Goal: Task Accomplishment & Management: Manage account settings

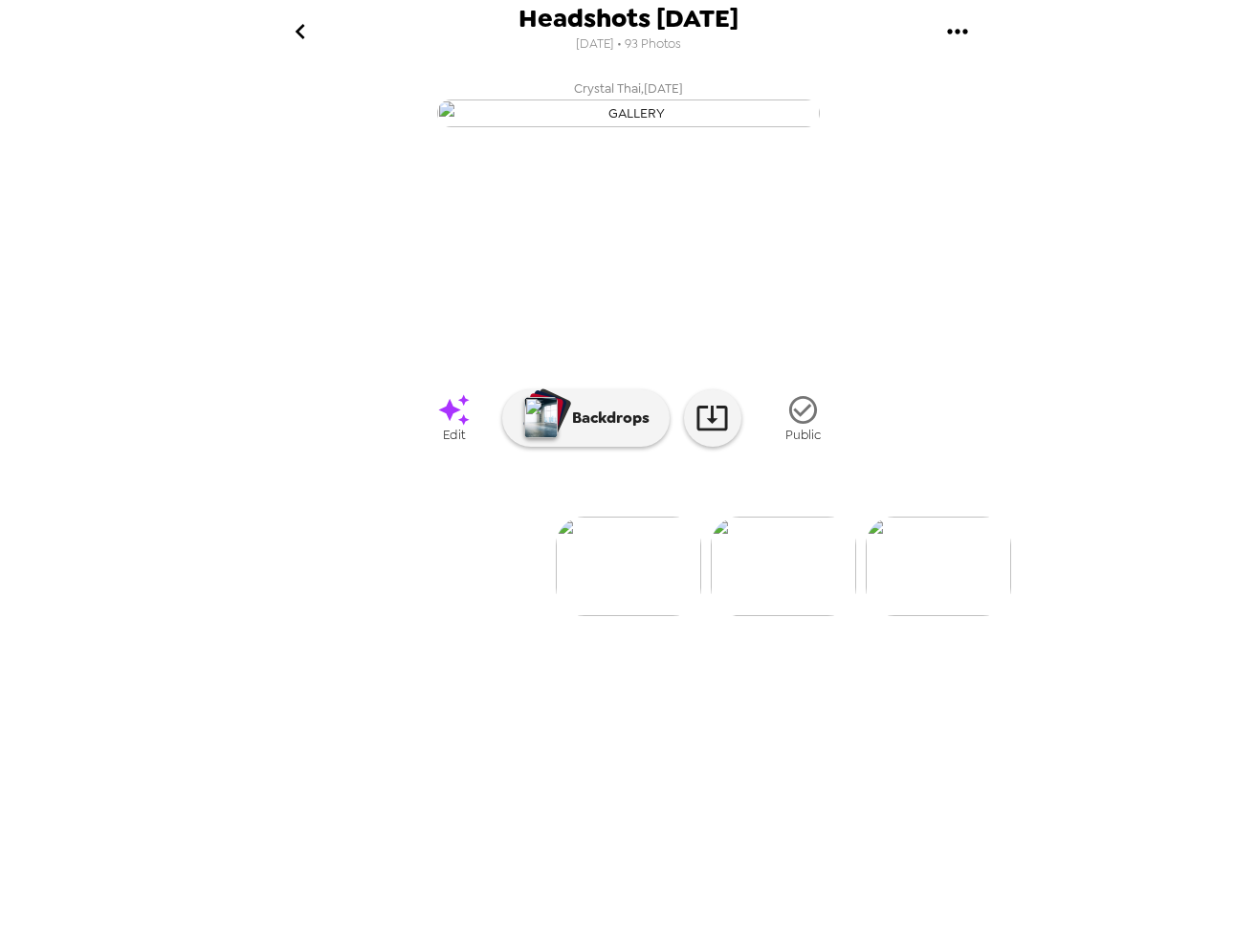
scroll to position [0, 12084]
click at [772, 616] on img at bounding box center [791, 567] width 145 height 100
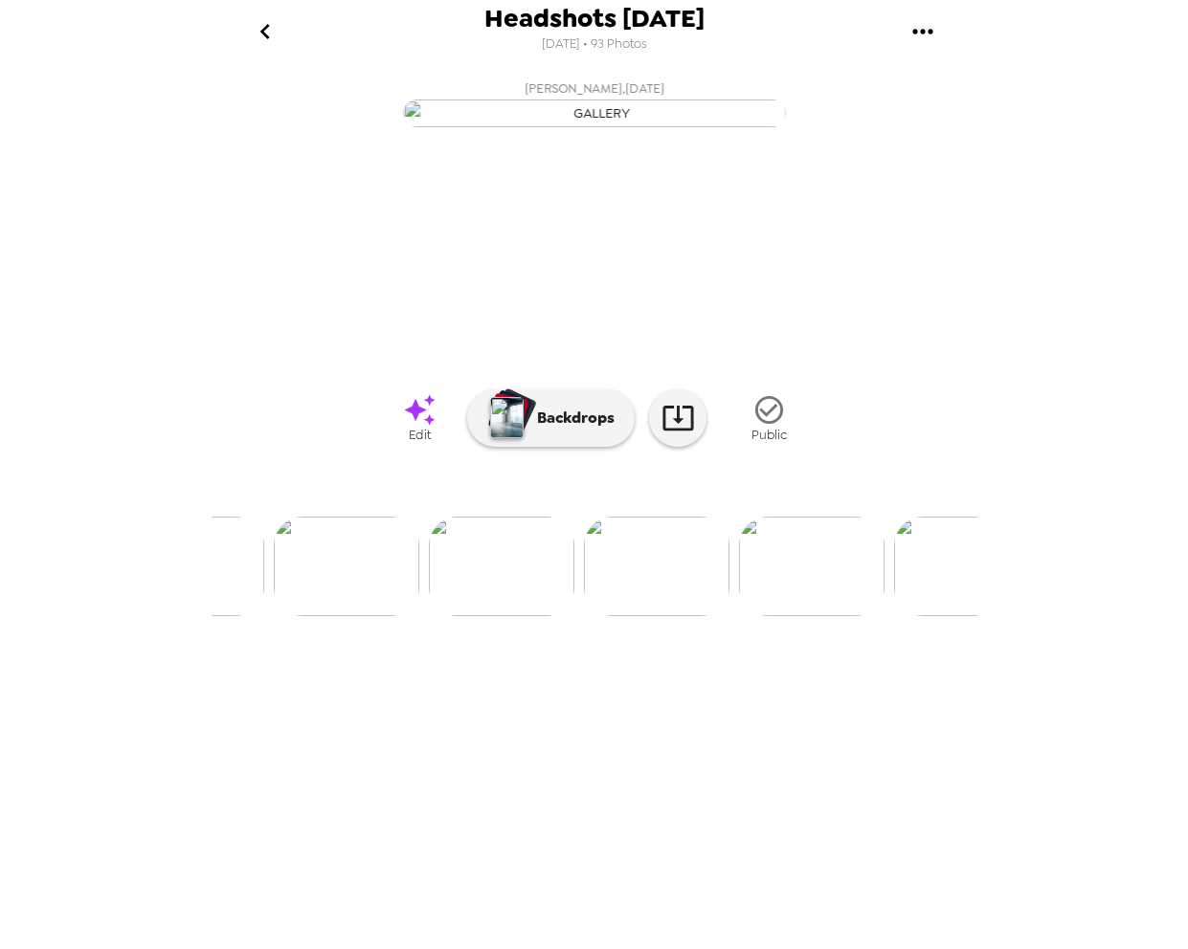
scroll to position [0, 11544]
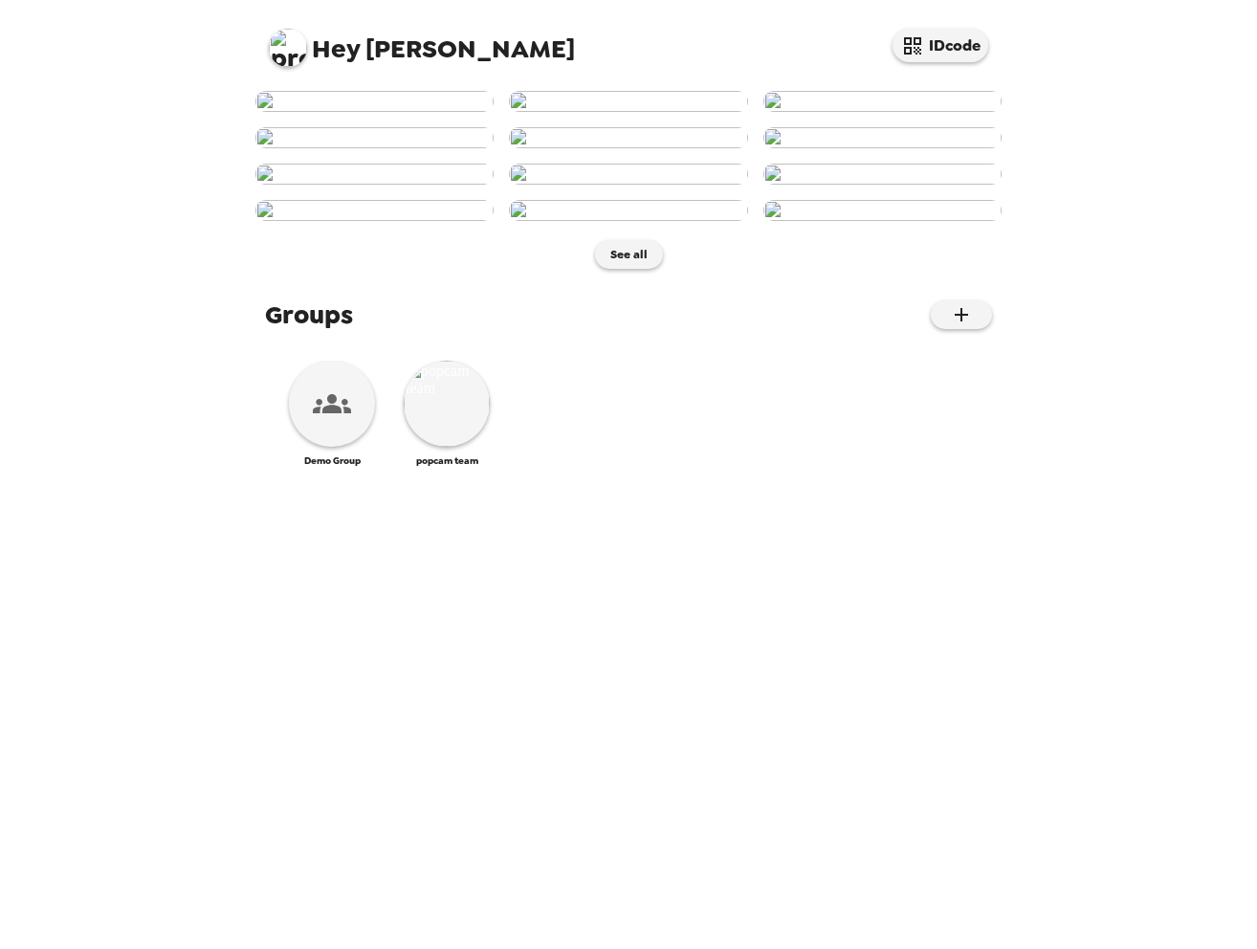
click at [300, 44] on img at bounding box center [288, 48] width 38 height 38
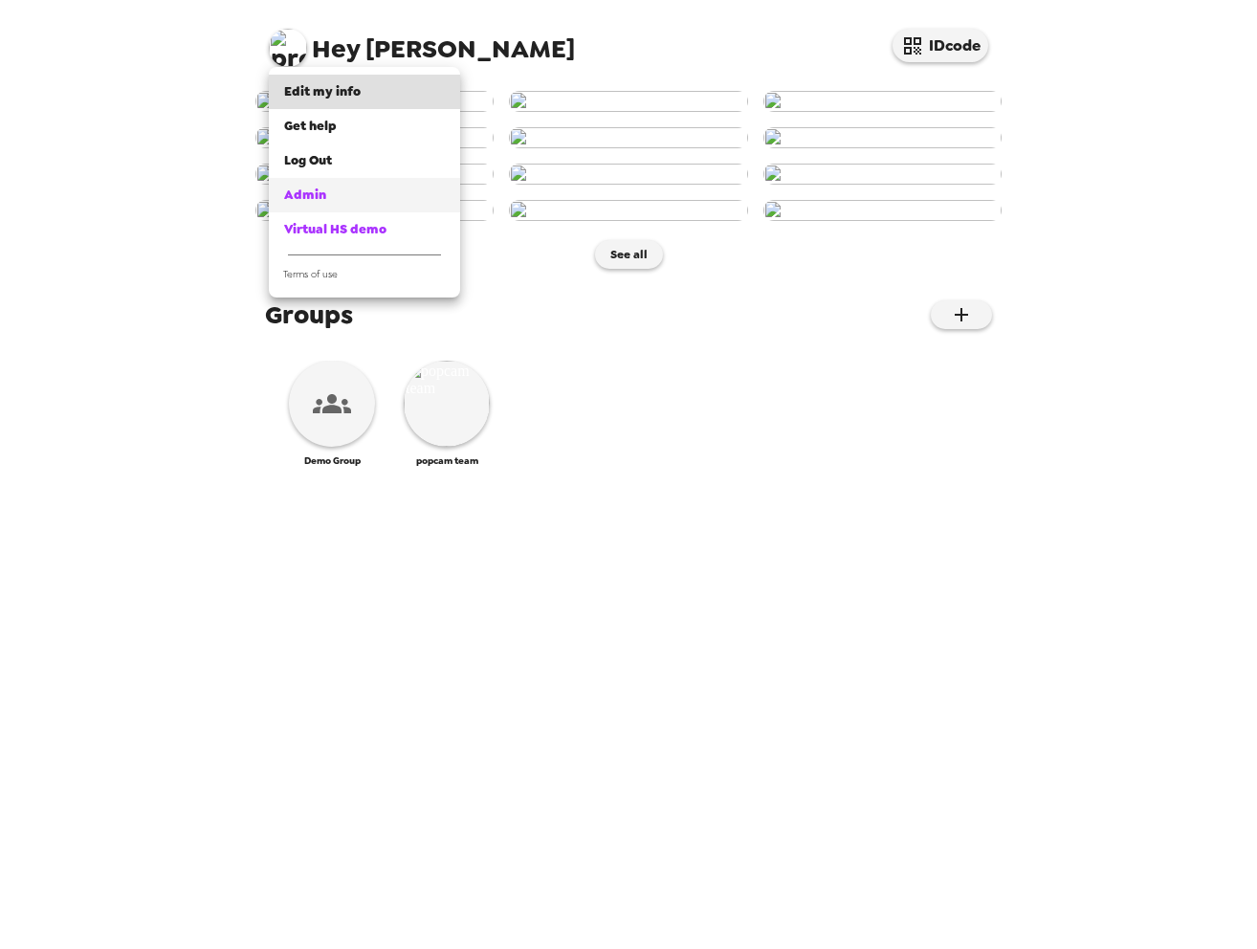
click at [326, 196] on div "Admin" at bounding box center [364, 195] width 161 height 19
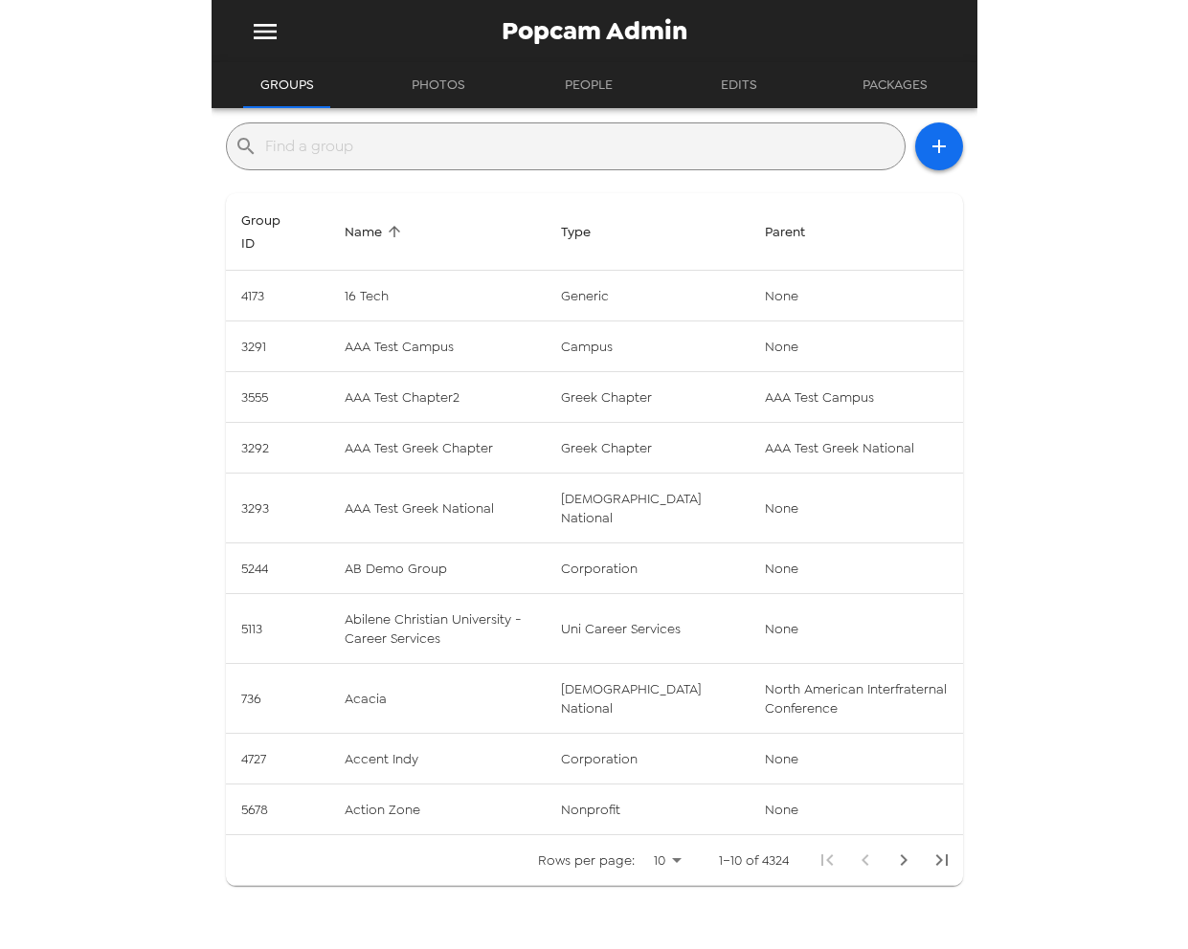
click at [385, 151] on input "text" at bounding box center [581, 146] width 632 height 31
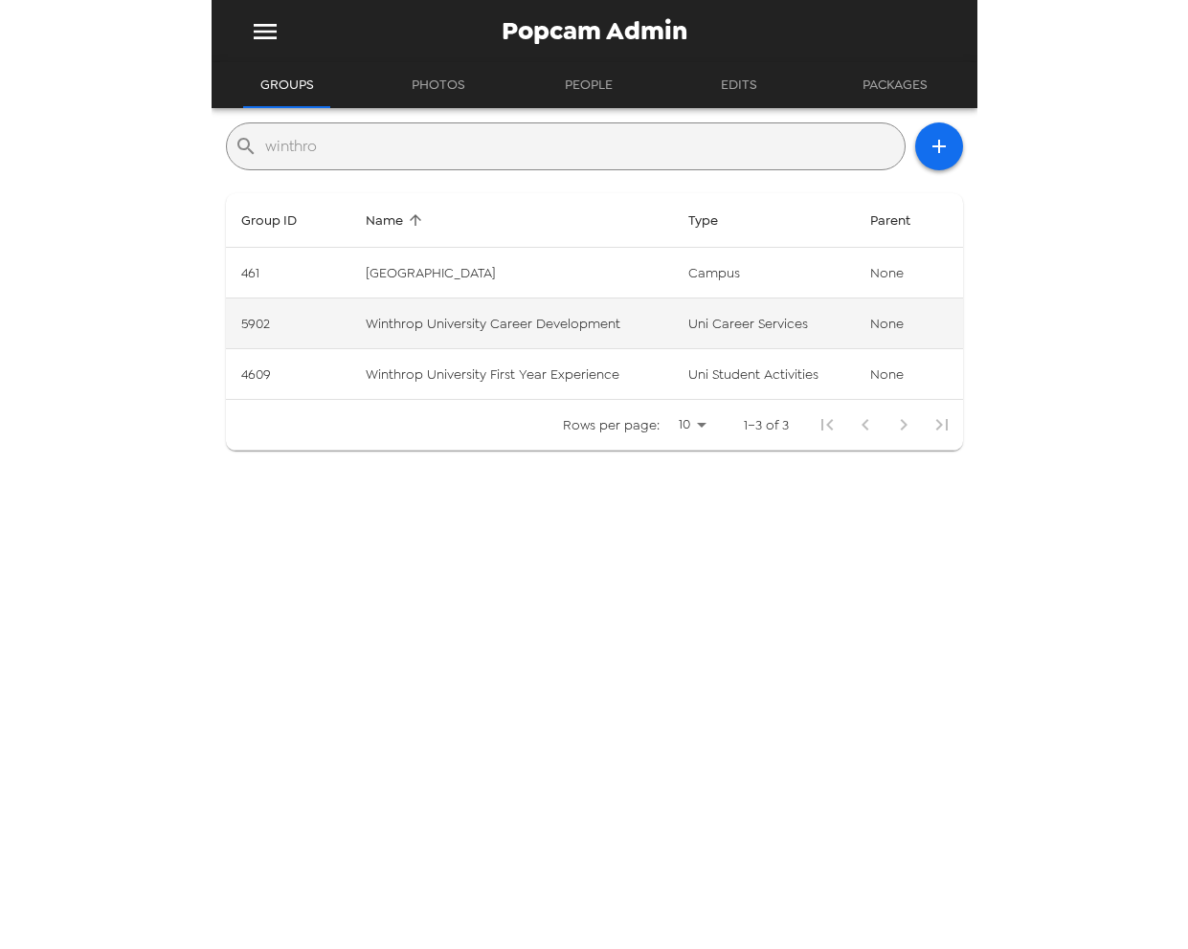
type input "winthro"
click at [640, 325] on td "Winthrop University Career Development" at bounding box center [511, 324] width 322 height 51
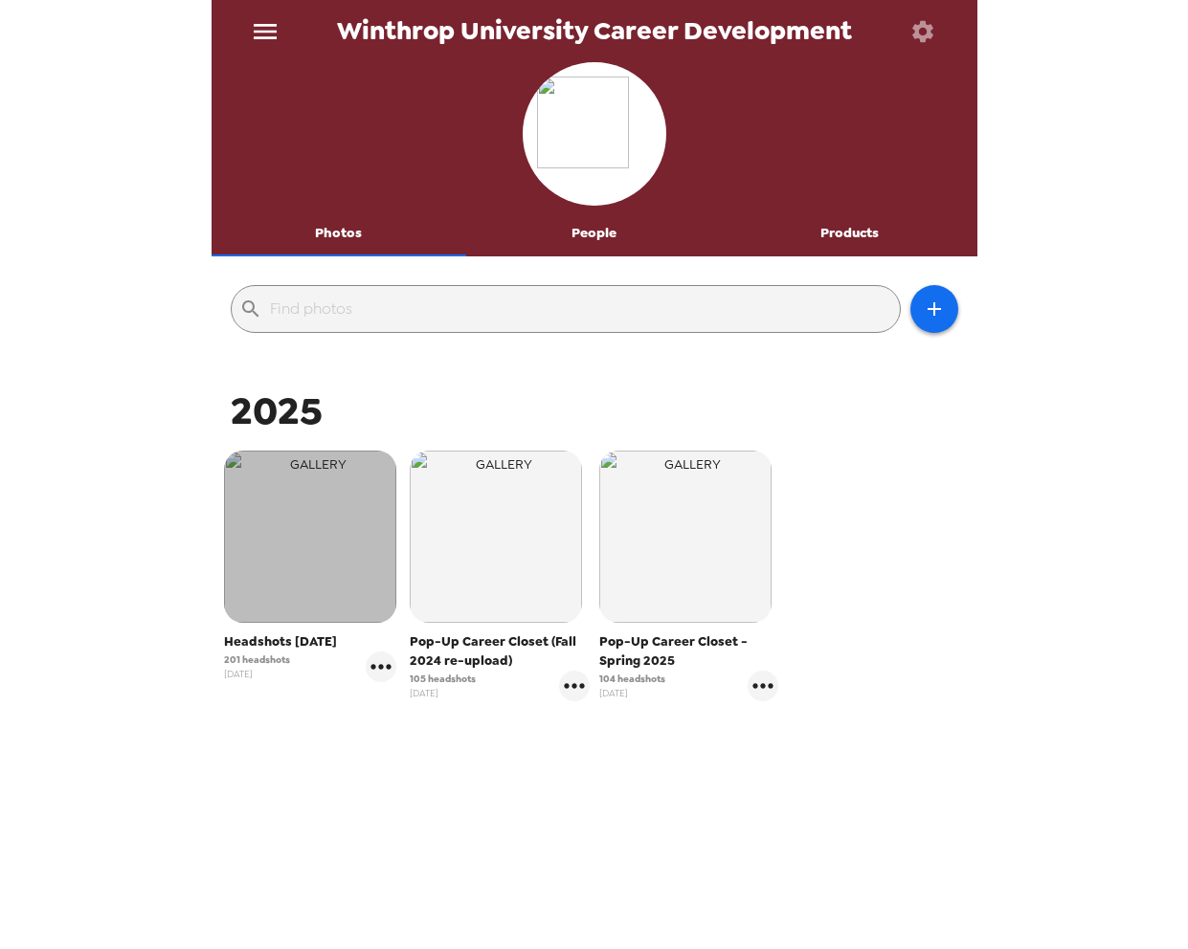
click at [355, 616] on img "button" at bounding box center [310, 537] width 172 height 172
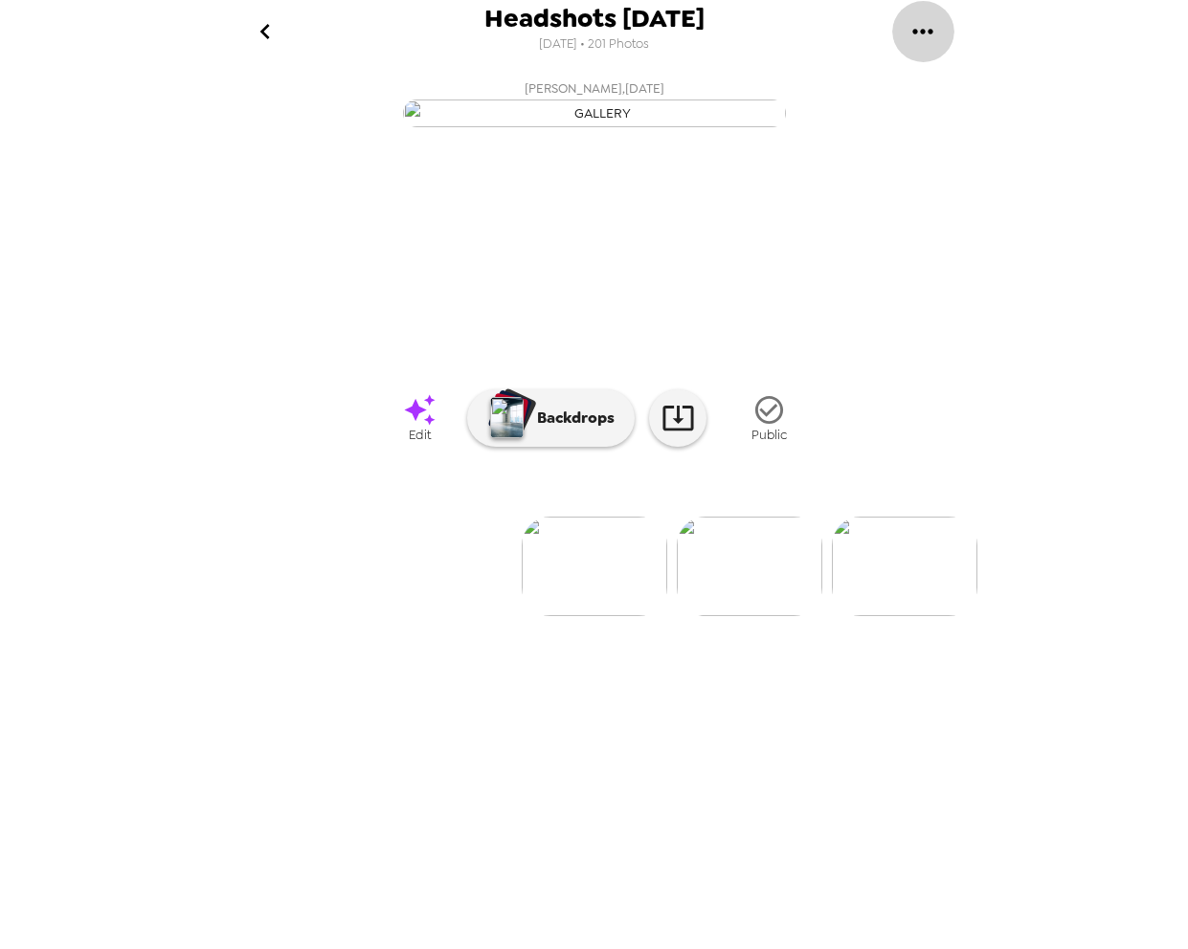
click at [927, 38] on icon "gallery menu" at bounding box center [922, 31] width 31 height 31
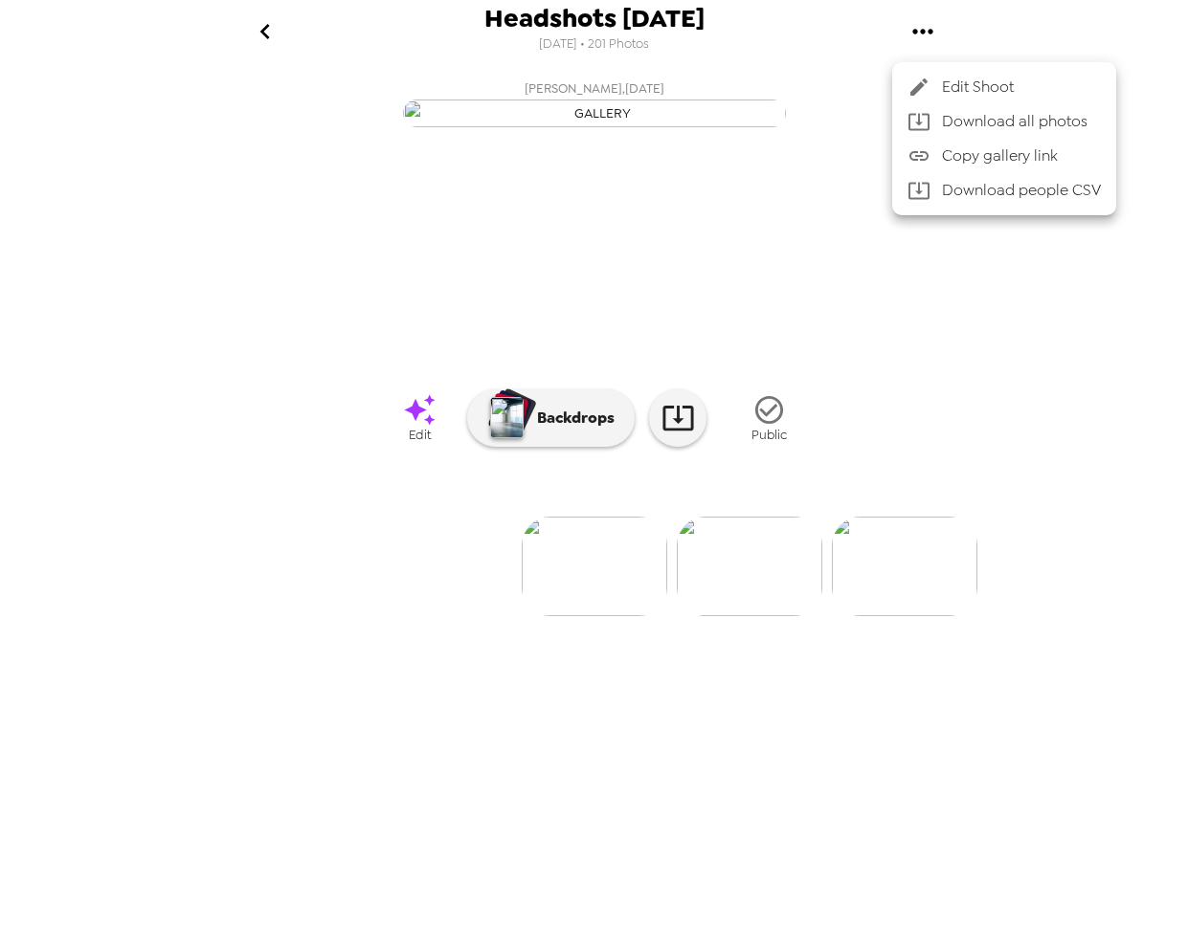
click at [939, 87] on div at bounding box center [924, 87] width 34 height 23
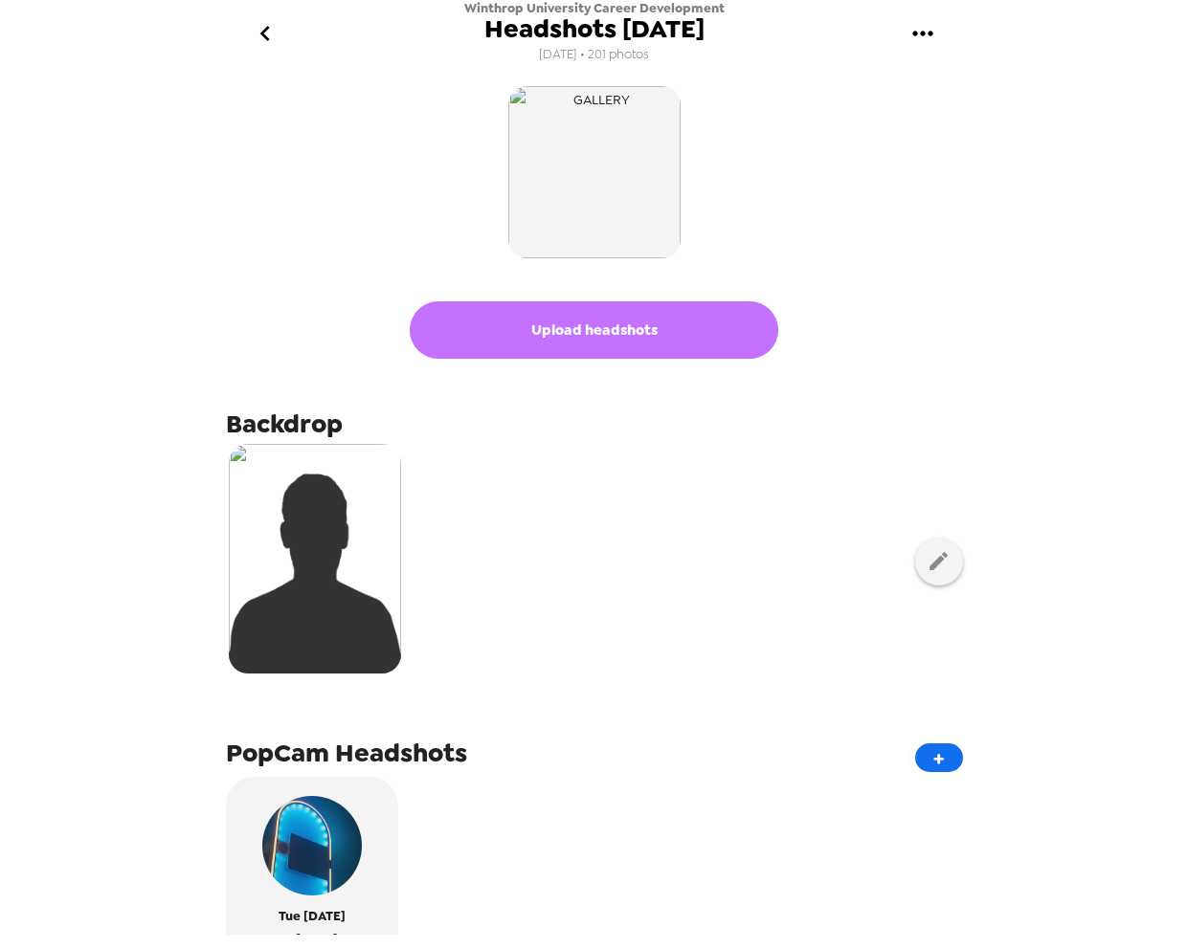
click at [655, 314] on button "Upload headshots" at bounding box center [594, 329] width 368 height 57
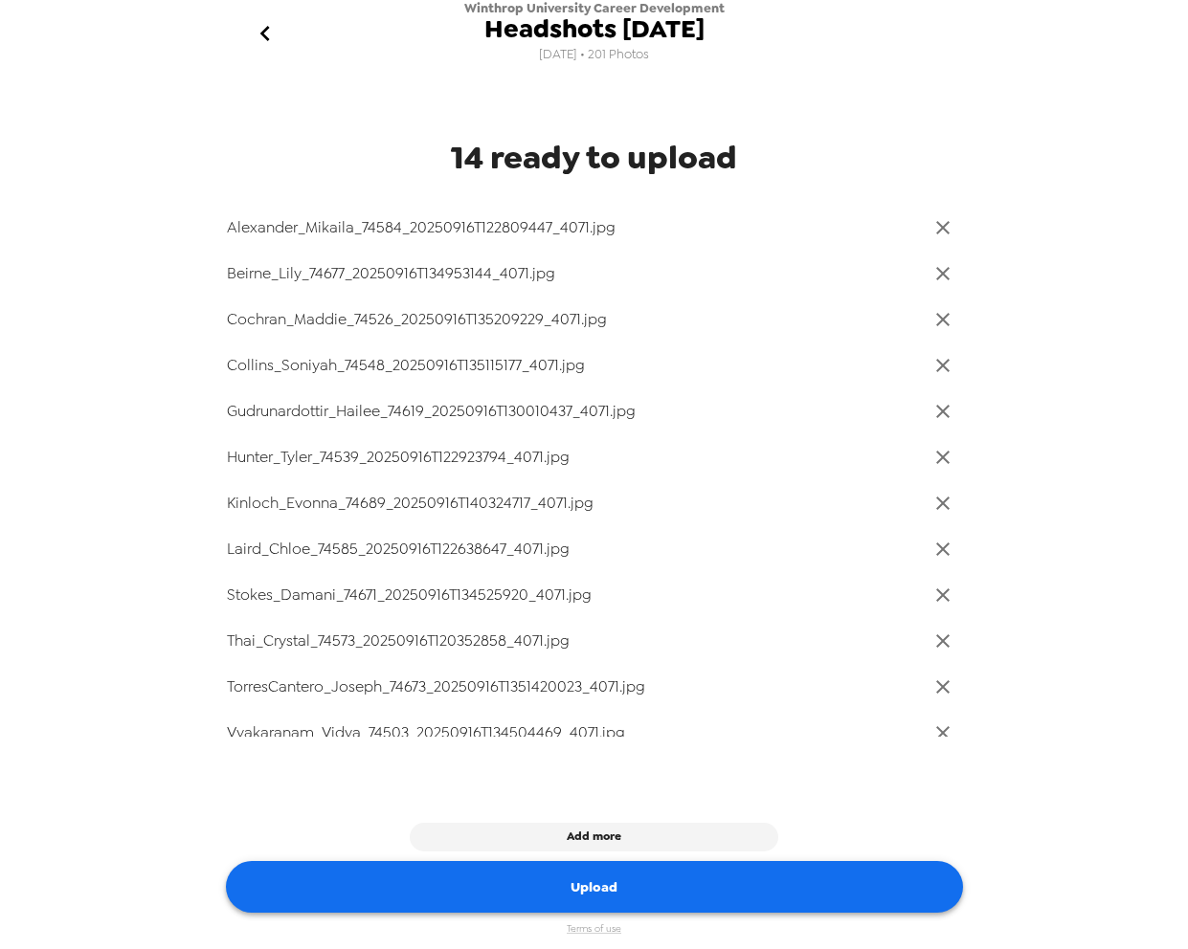
click at [720, 880] on button "Upload" at bounding box center [594, 887] width 737 height 53
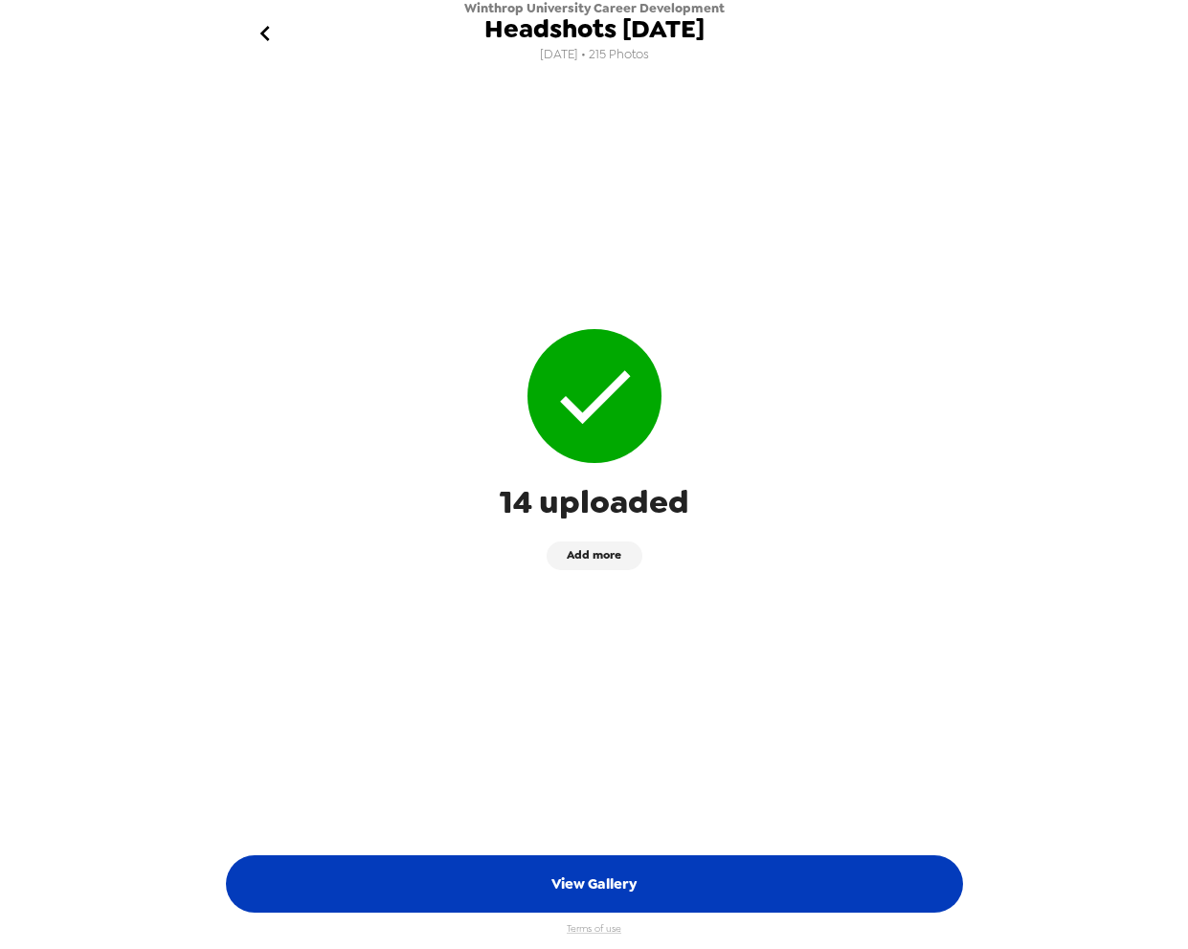
click at [647, 868] on button "View Gallery" at bounding box center [594, 884] width 737 height 57
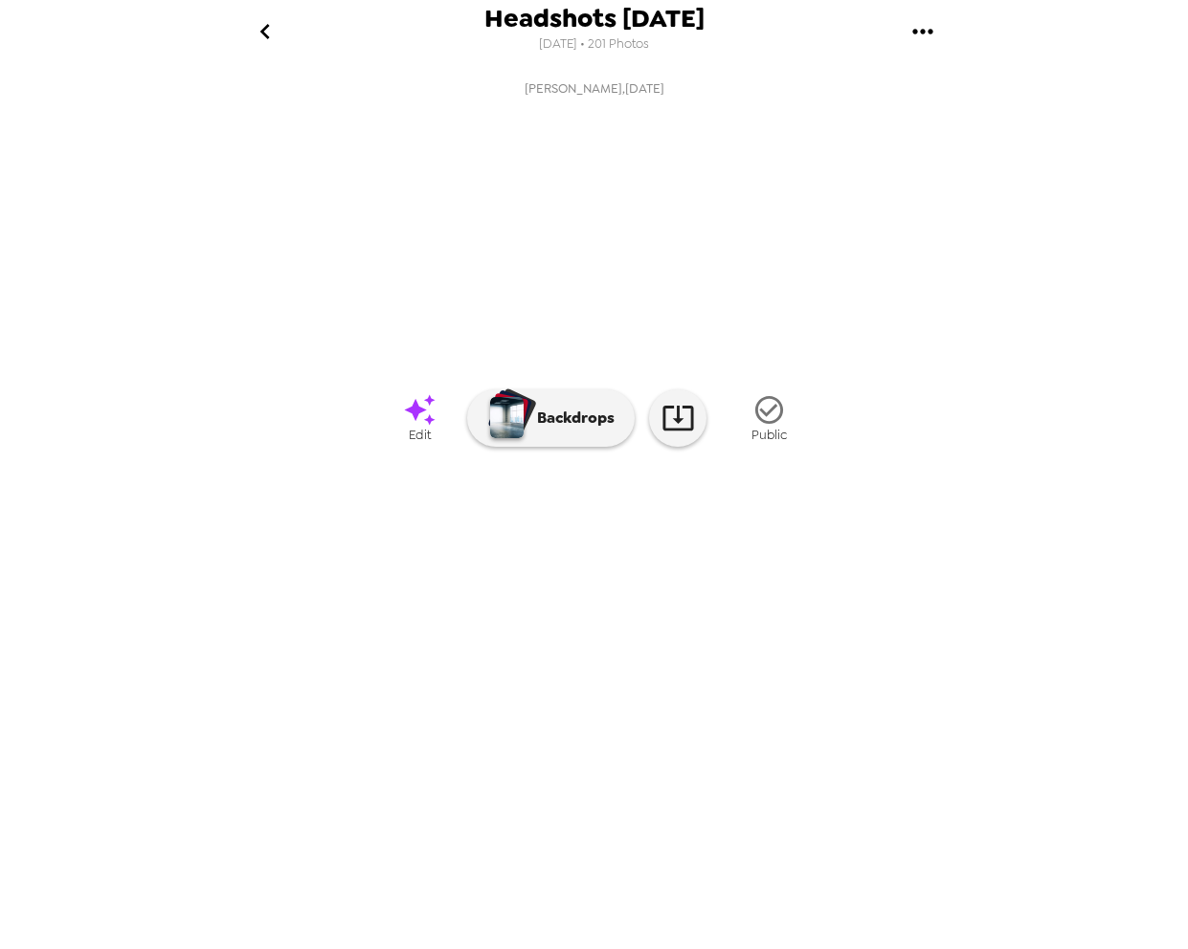
scroll to position [0, 10992]
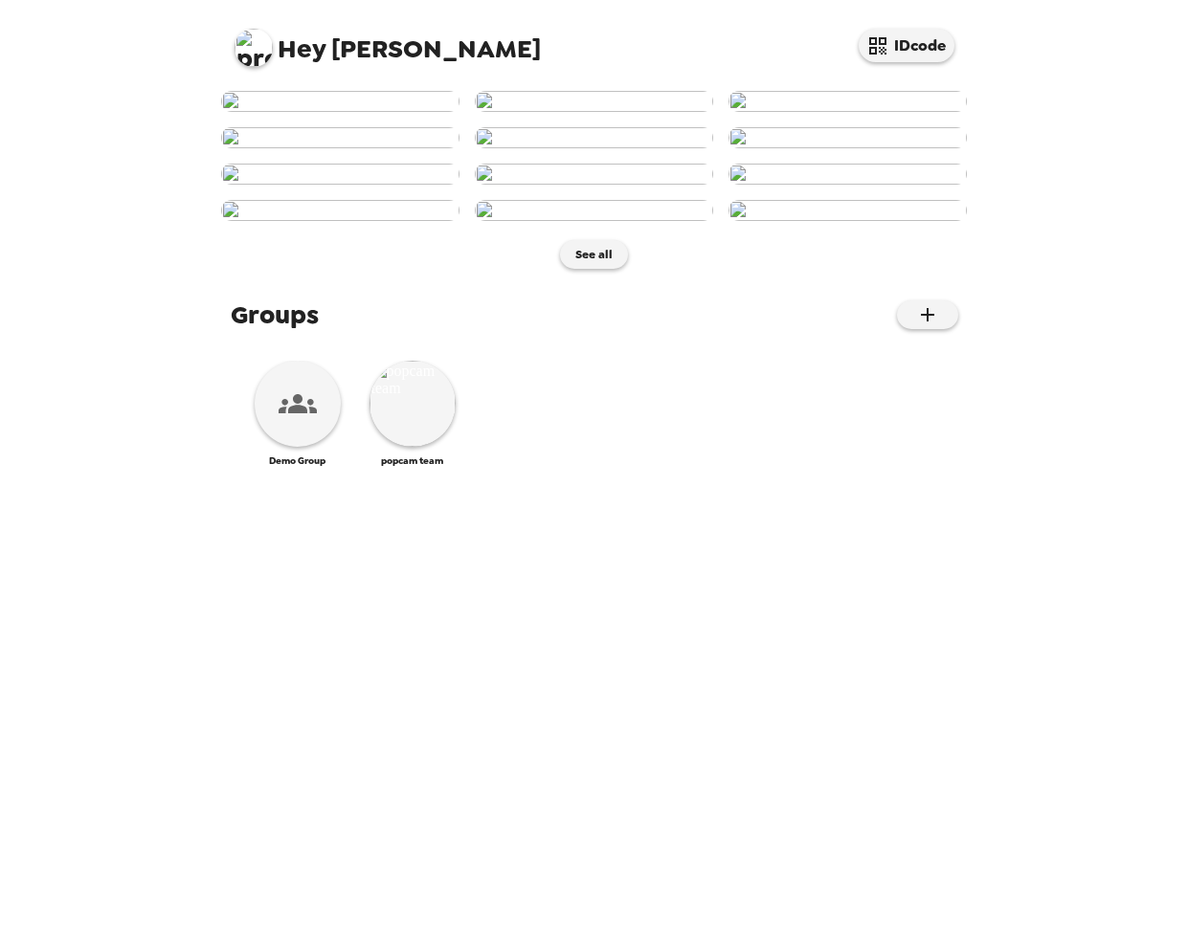
click at [249, 49] on img at bounding box center [253, 48] width 38 height 38
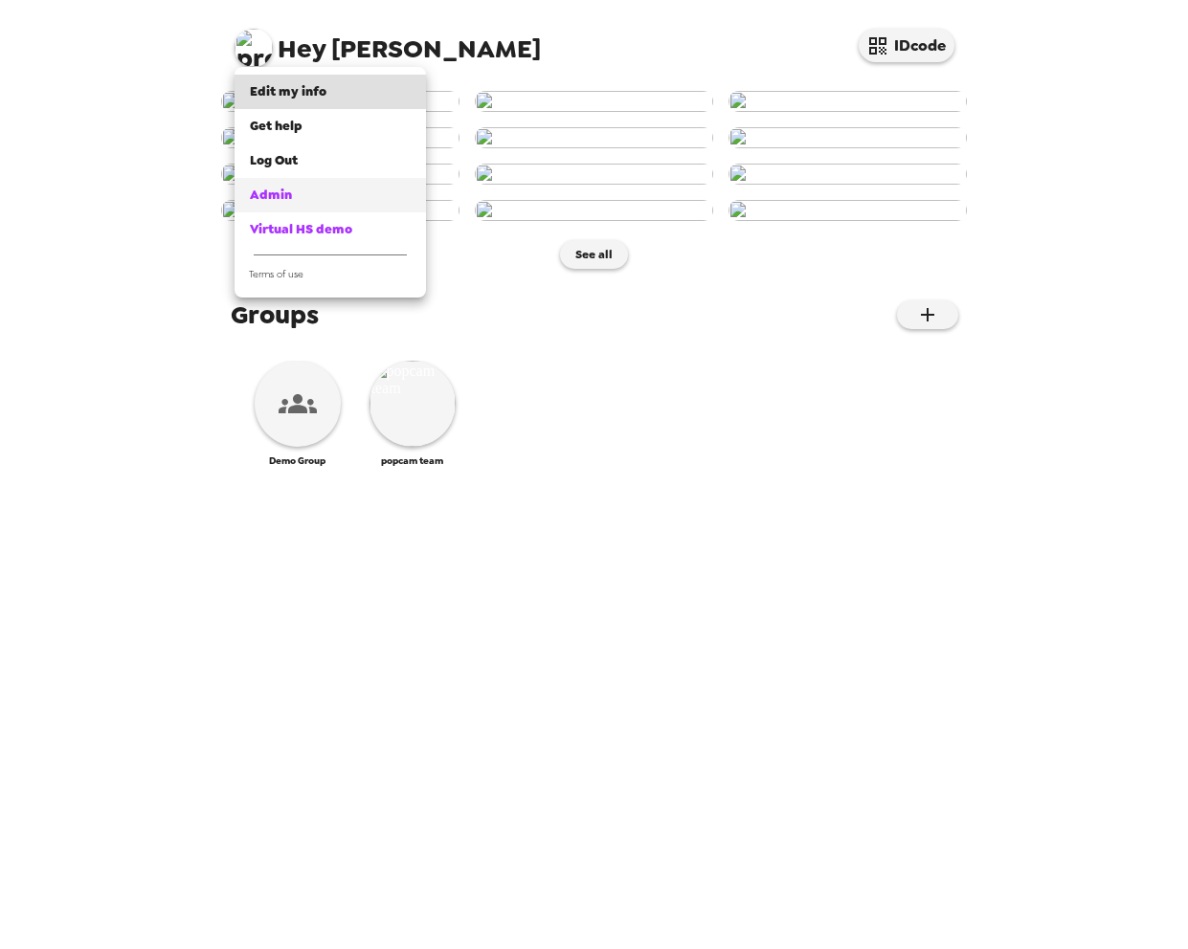
click at [299, 199] on div "Admin" at bounding box center [330, 195] width 161 height 19
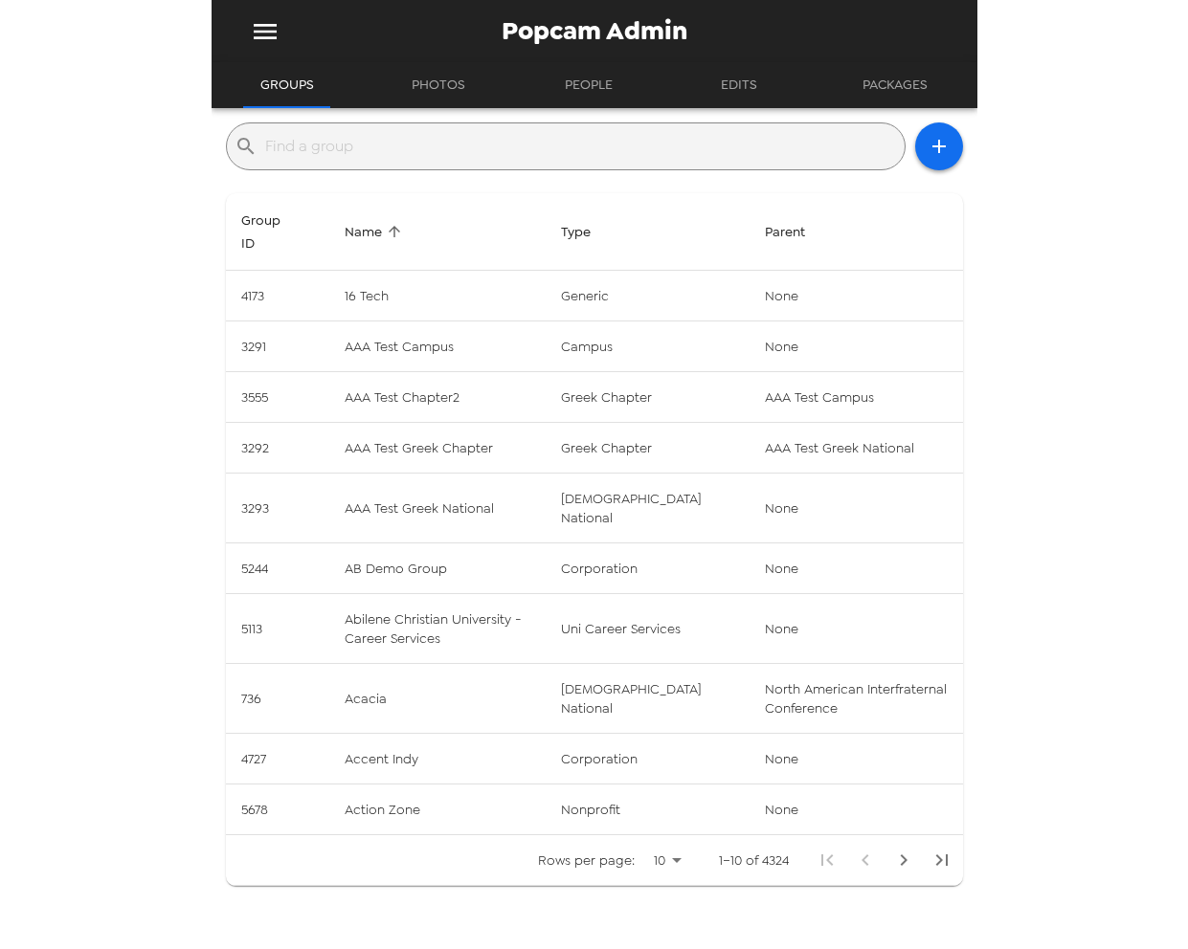
click at [451, 146] on input "text" at bounding box center [581, 146] width 632 height 31
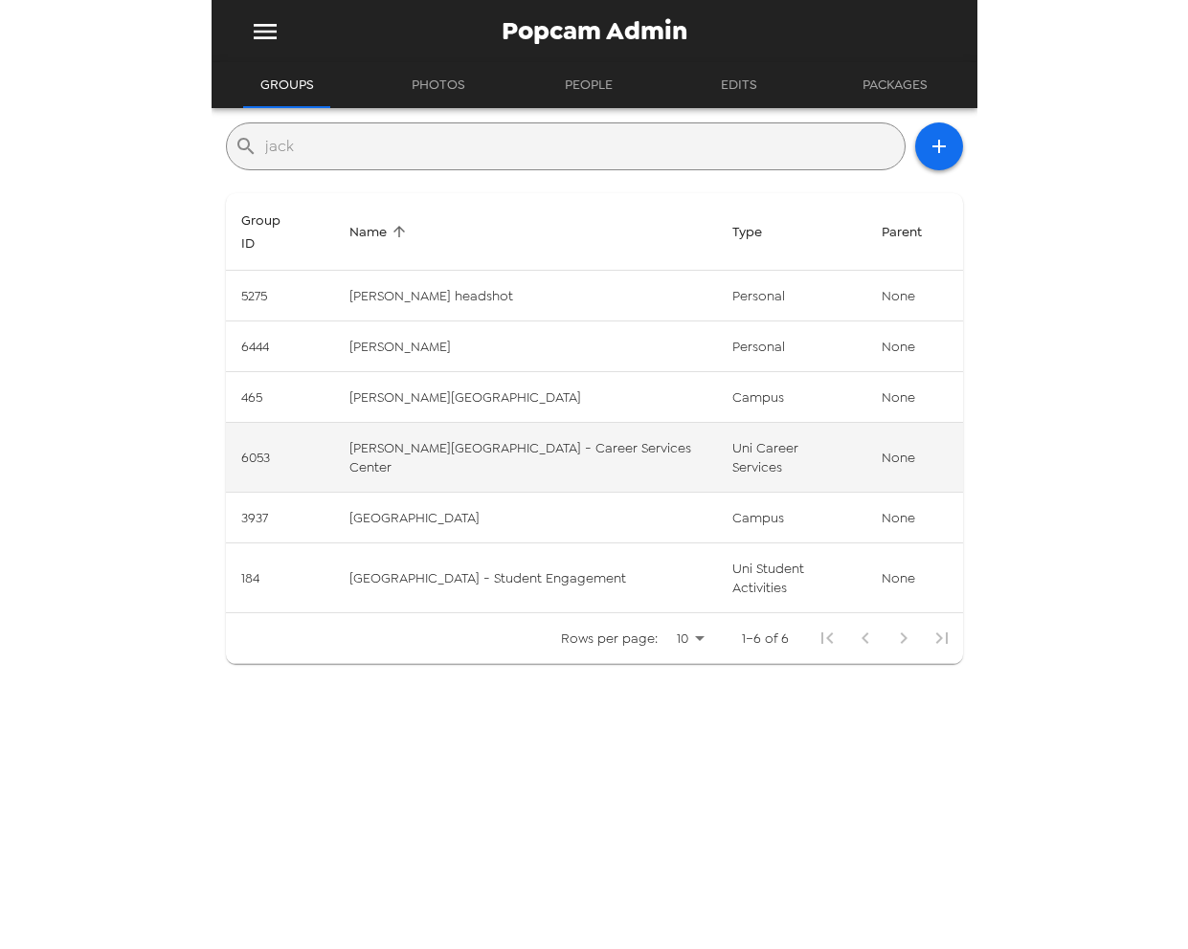
type input "jack"
click at [633, 424] on td "[PERSON_NAME][GEOGRAPHIC_DATA] - Career Services Center" at bounding box center [525, 458] width 382 height 70
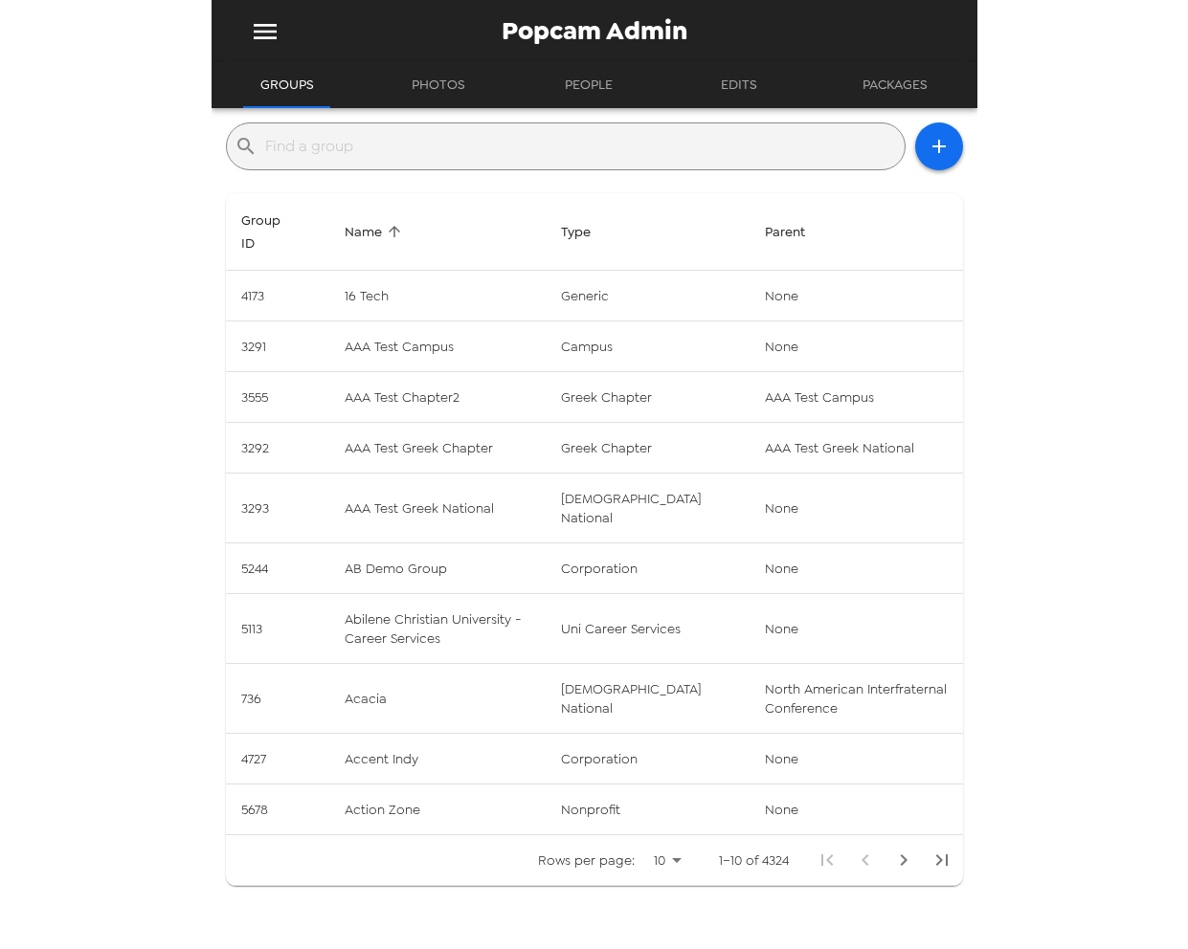
click at [409, 146] on input "text" at bounding box center [581, 146] width 632 height 31
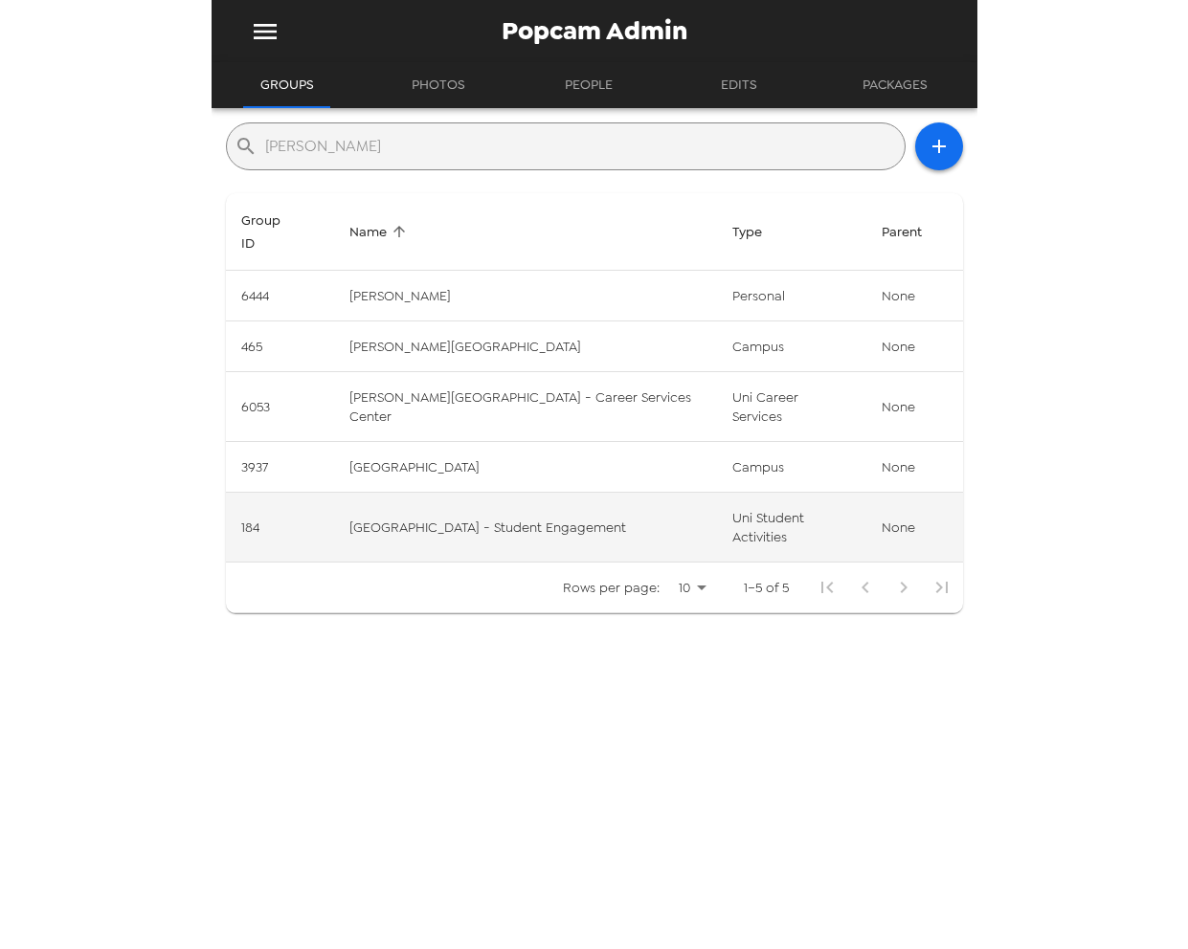
type input "jackson"
click at [546, 493] on td "Jacksonville University - Student Engagement" at bounding box center [525, 528] width 382 height 70
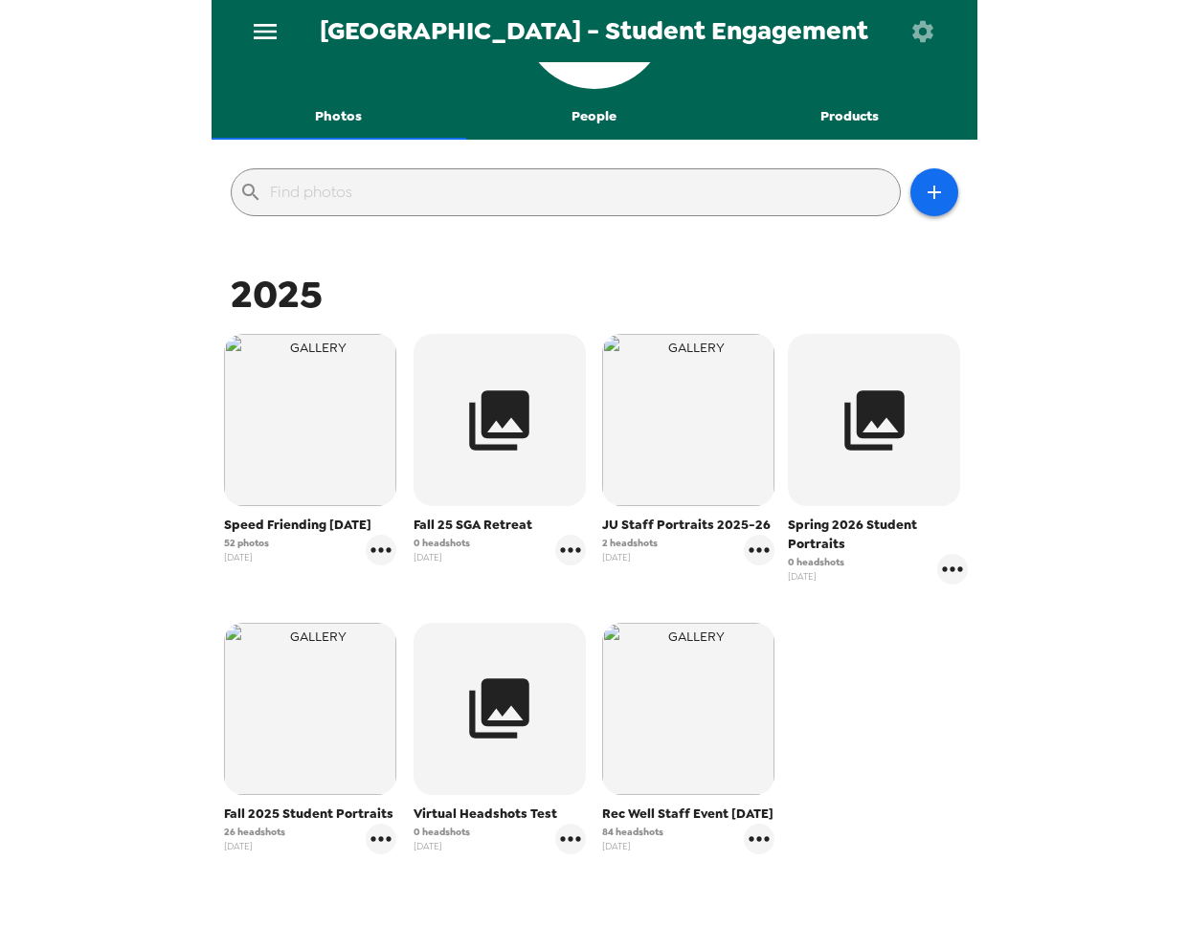
scroll to position [118, 0]
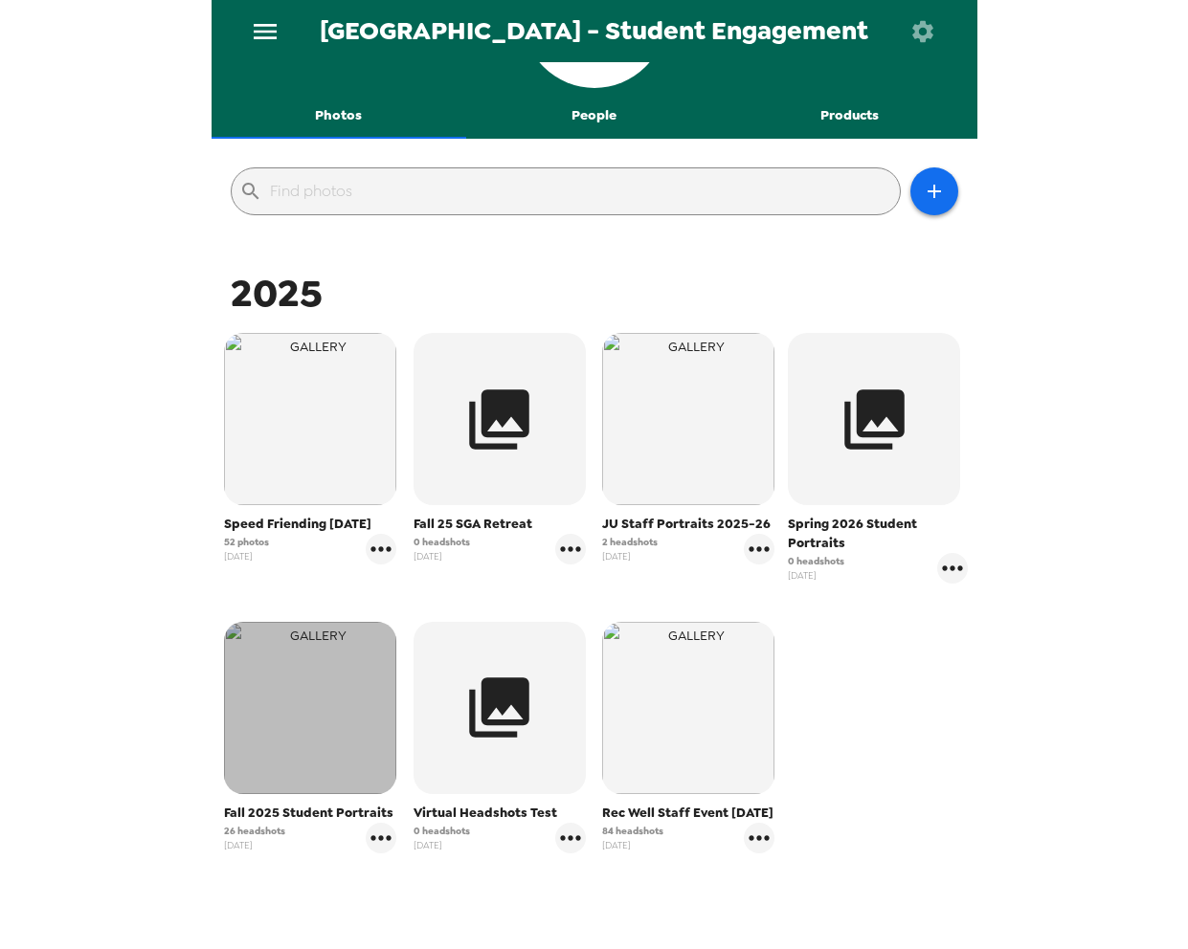
click at [357, 758] on img "button" at bounding box center [310, 708] width 172 height 172
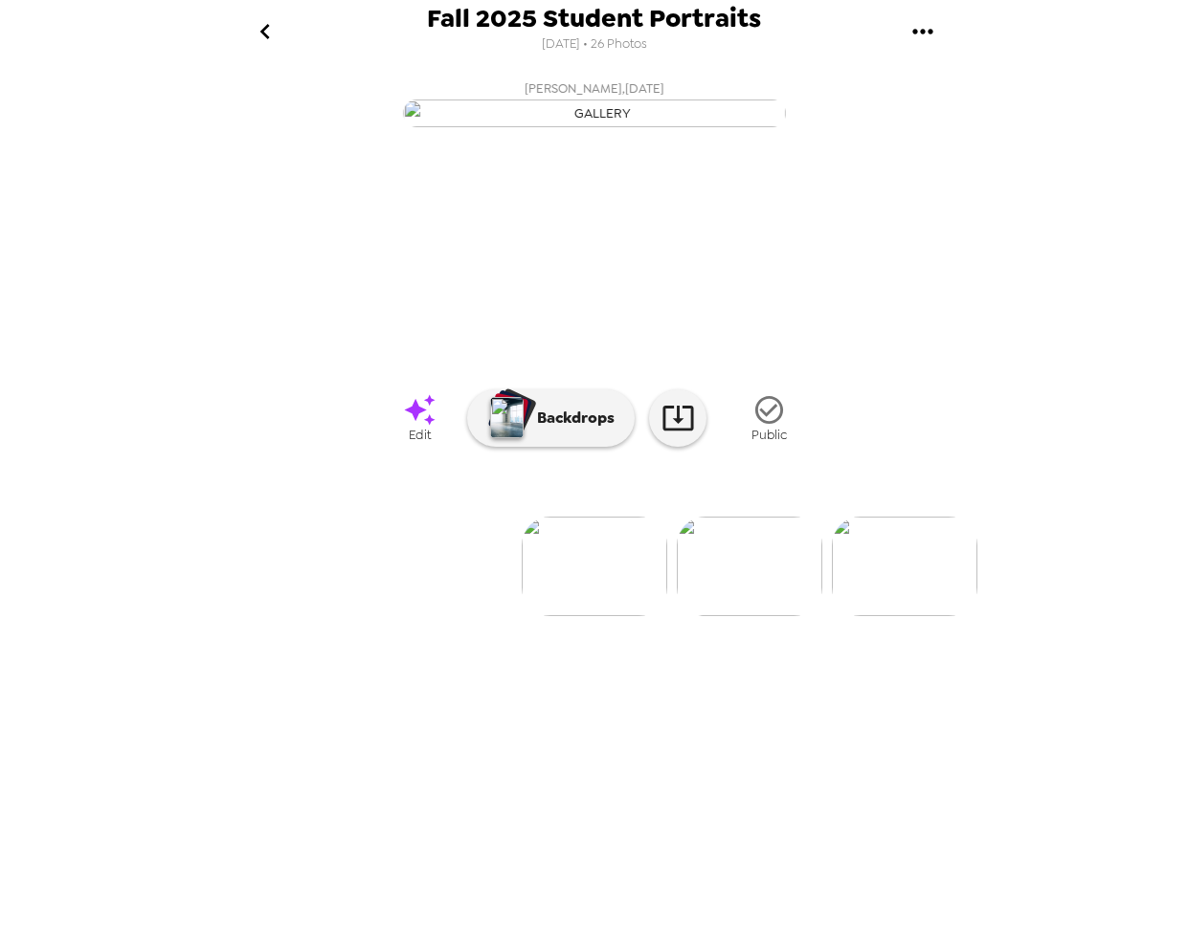
click at [930, 42] on icon "gallery menu" at bounding box center [922, 31] width 31 height 31
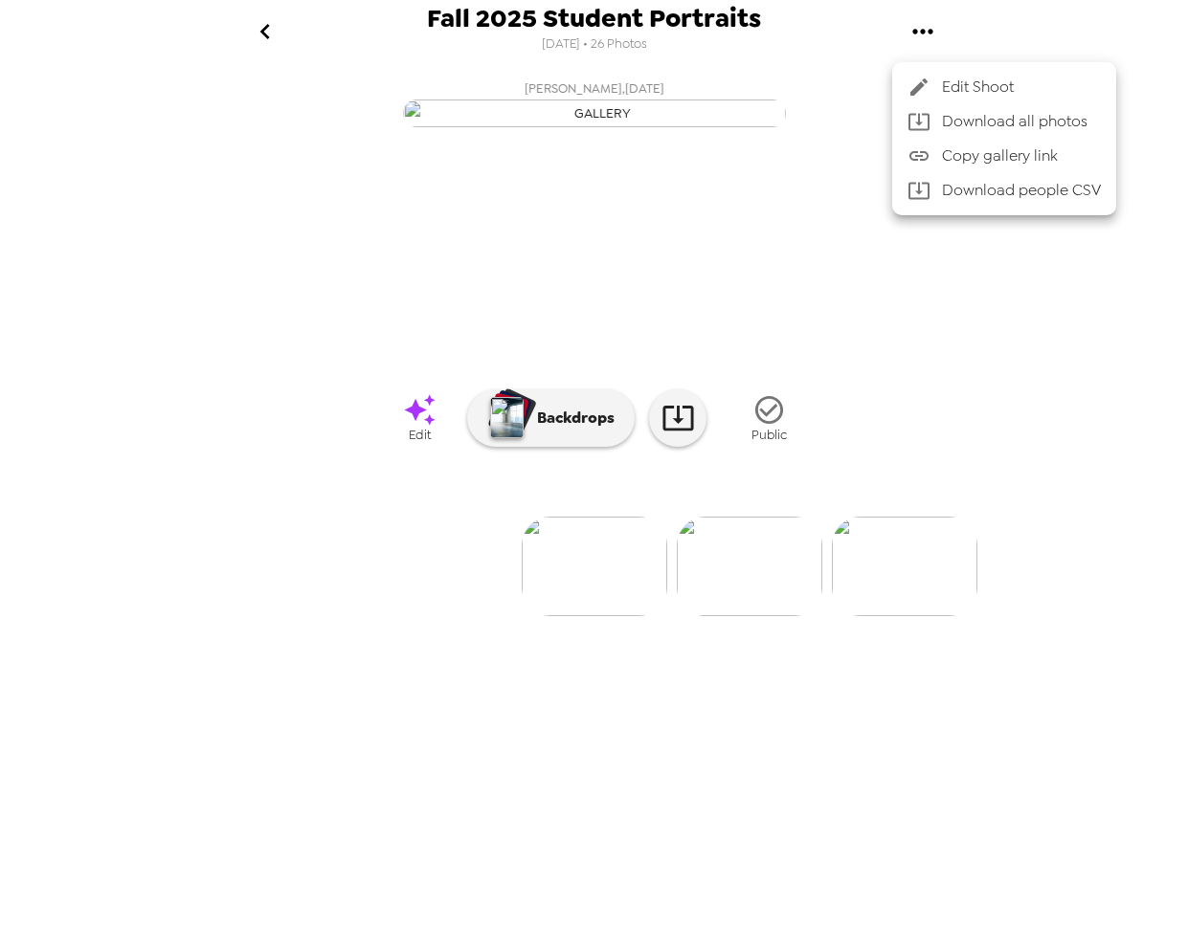
click at [979, 97] on span "Edit Shoot" at bounding box center [1021, 87] width 159 height 23
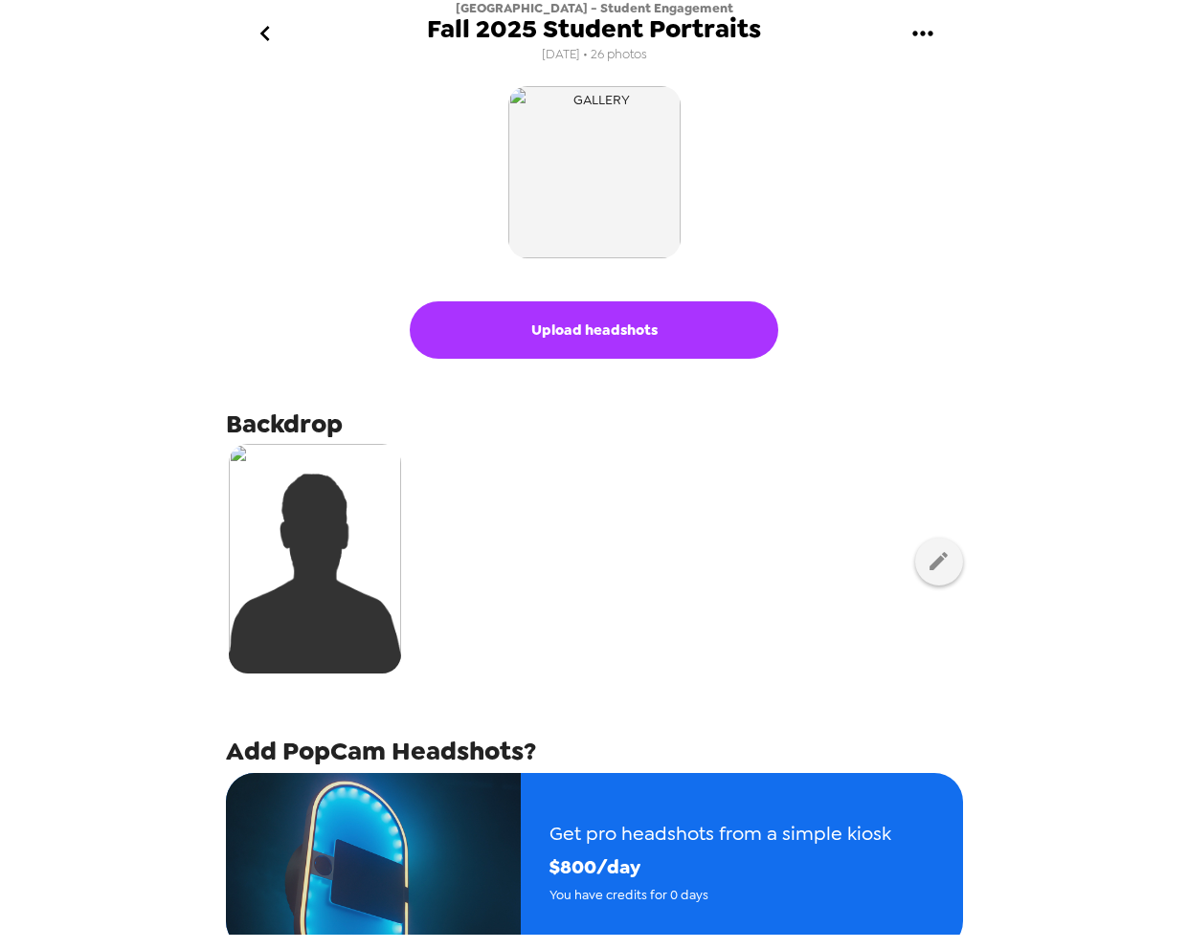
click at [580, 342] on button "Upload headshots" at bounding box center [594, 329] width 368 height 57
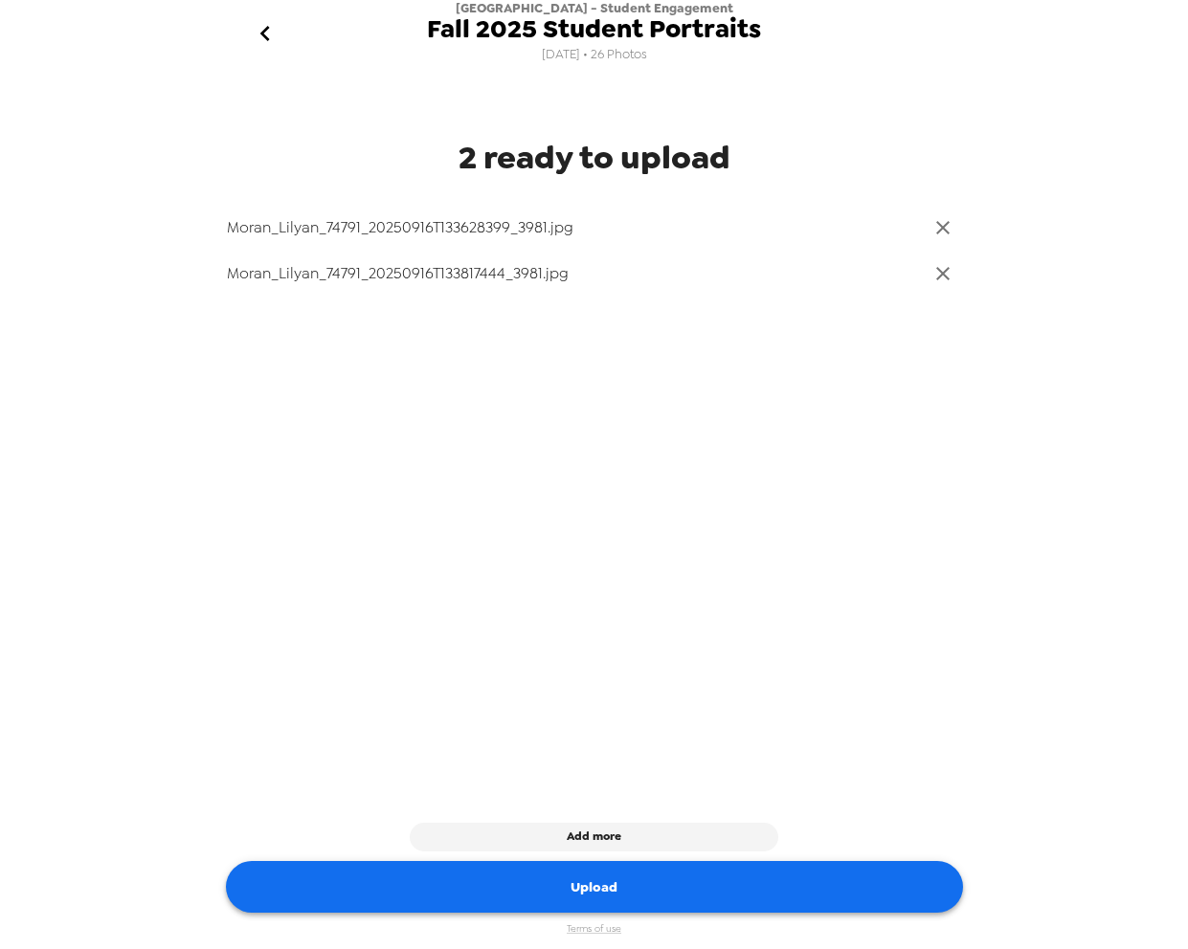
click at [840, 890] on button "Upload" at bounding box center [594, 887] width 737 height 53
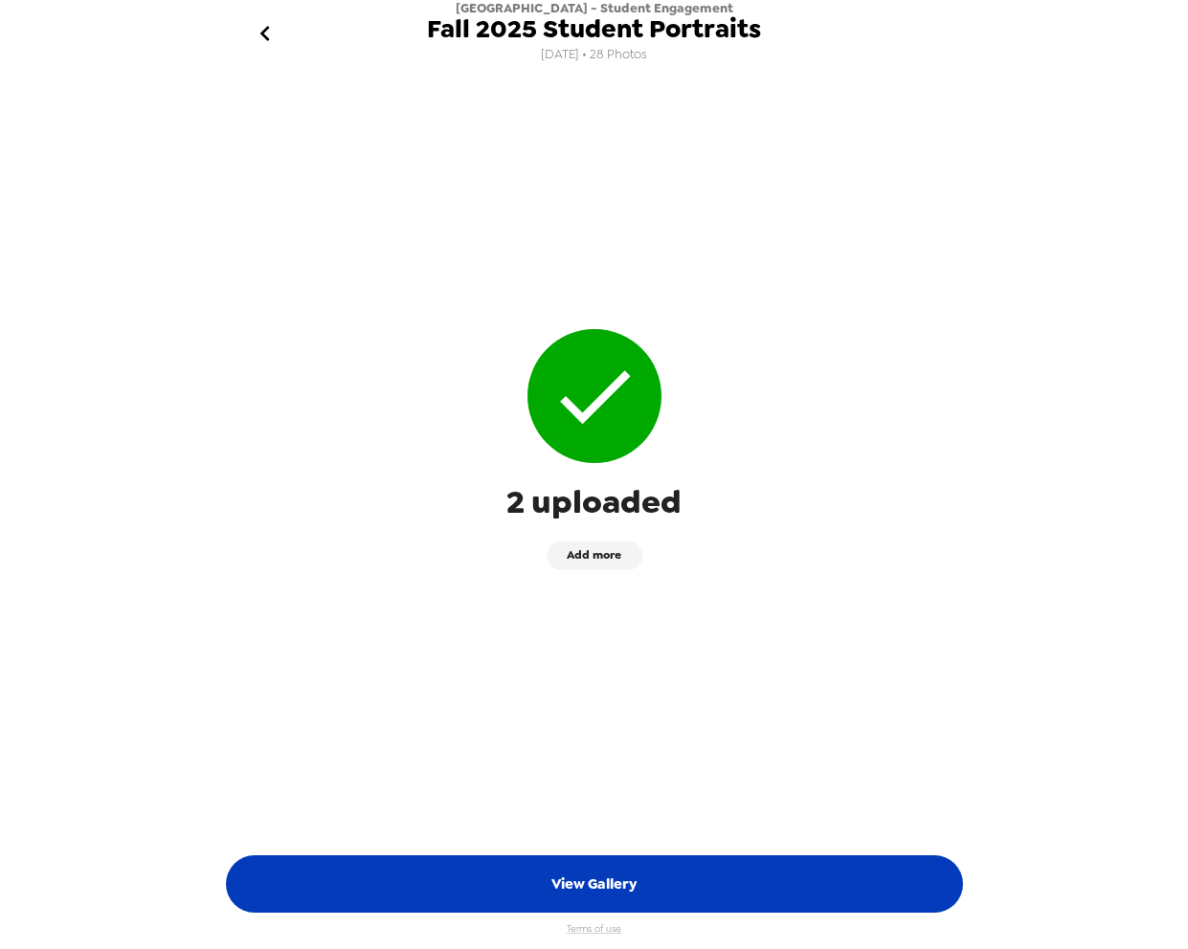
click at [628, 873] on button "View Gallery" at bounding box center [594, 884] width 737 height 57
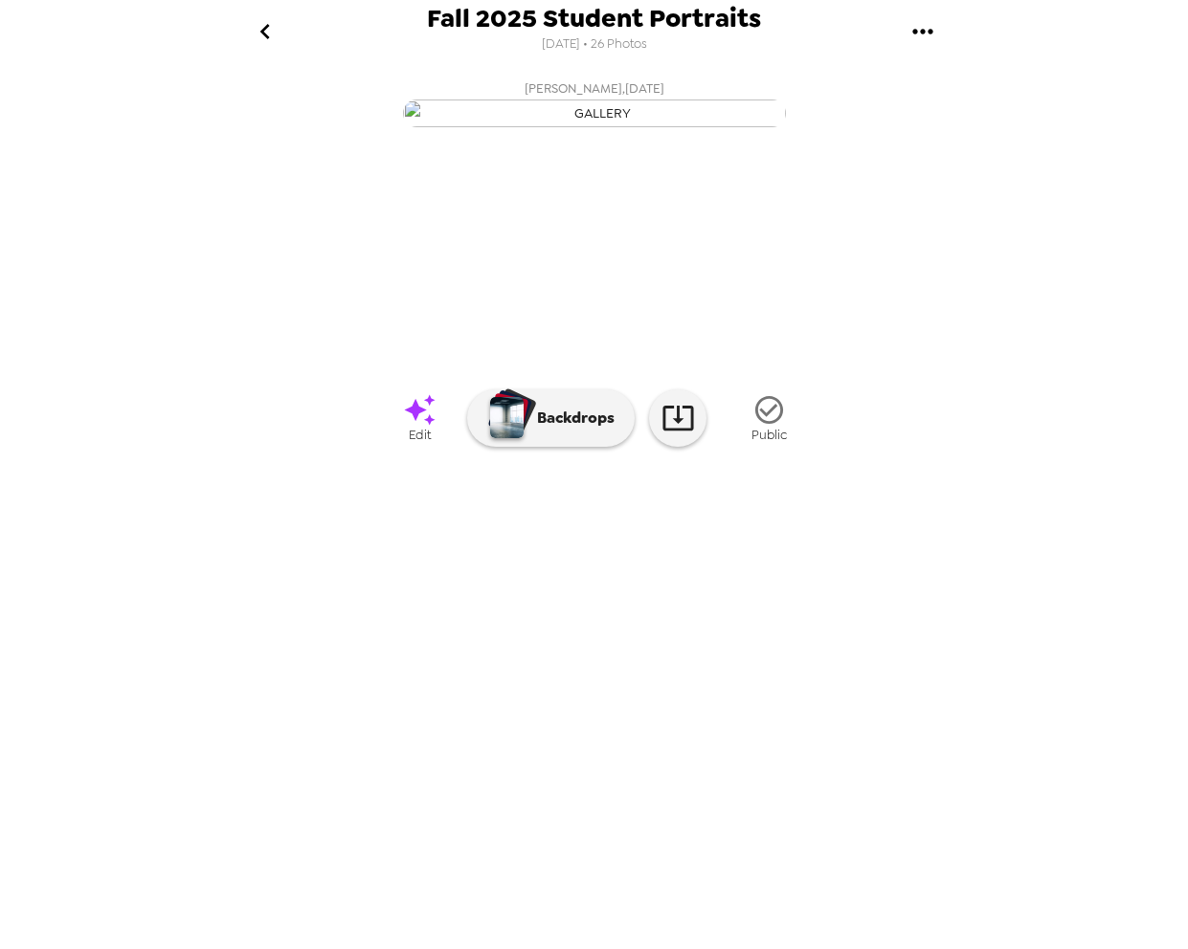
scroll to position [0, 105]
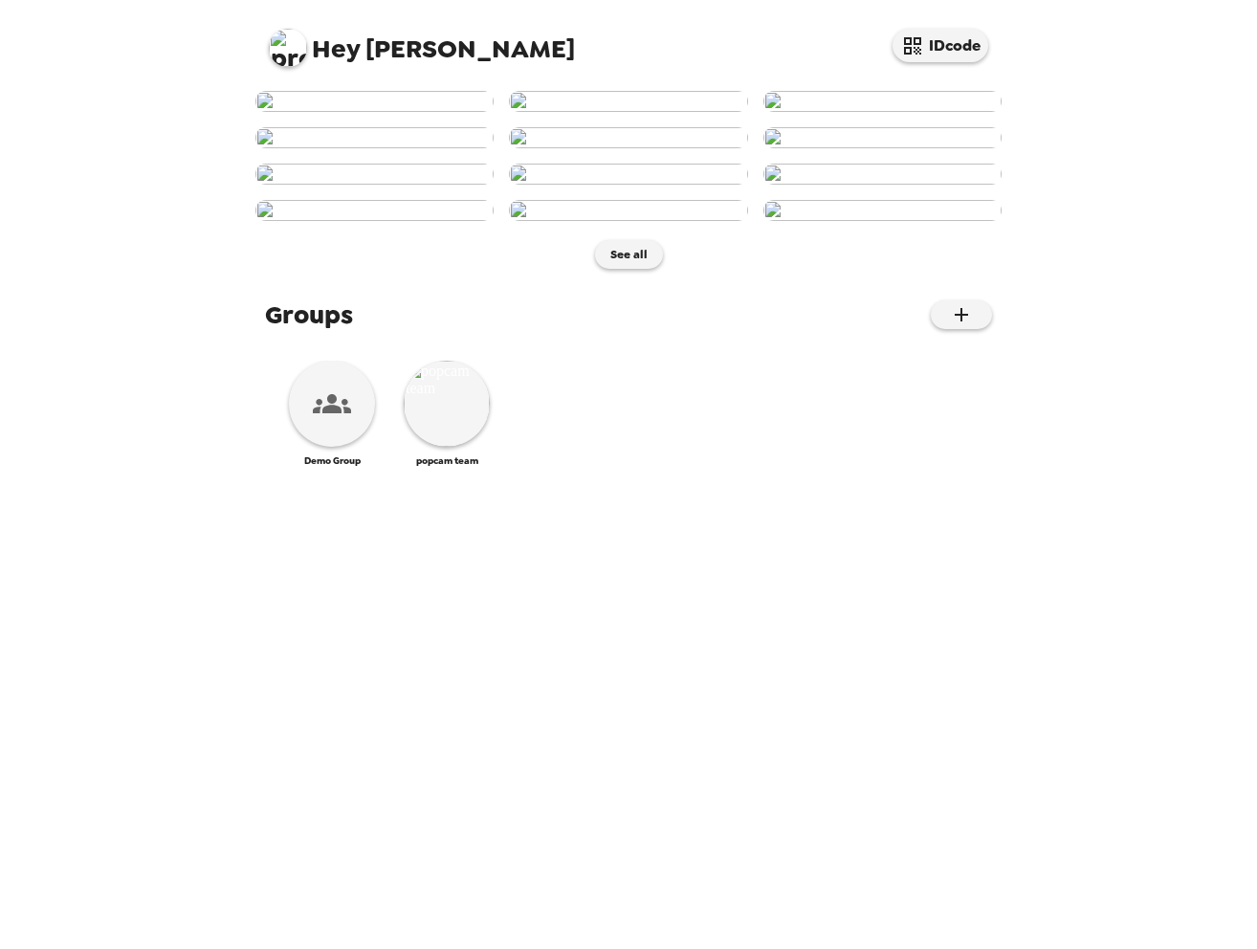
click at [291, 57] on img at bounding box center [288, 48] width 38 height 38
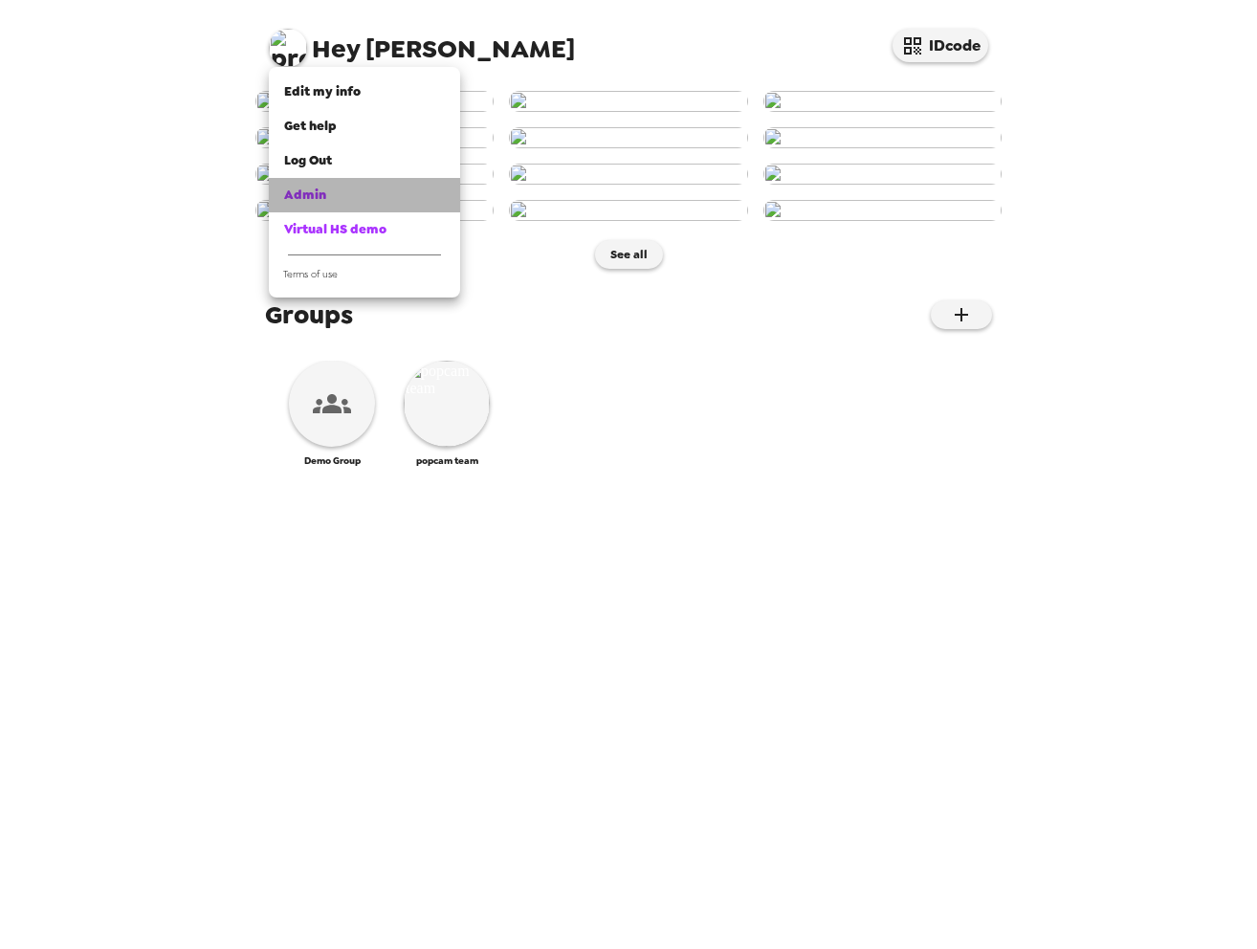
click at [296, 207] on link "Admin" at bounding box center [364, 195] width 191 height 34
